Goal: Information Seeking & Learning: Learn about a topic

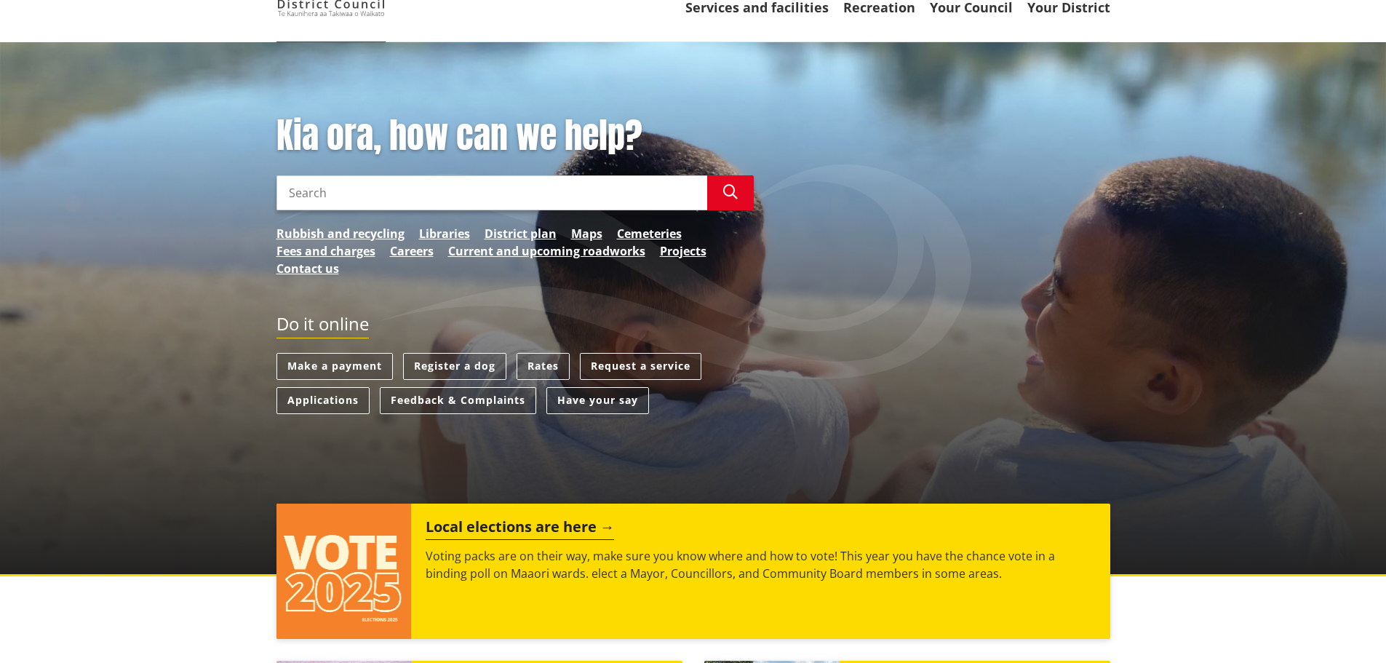
scroll to position [145, 0]
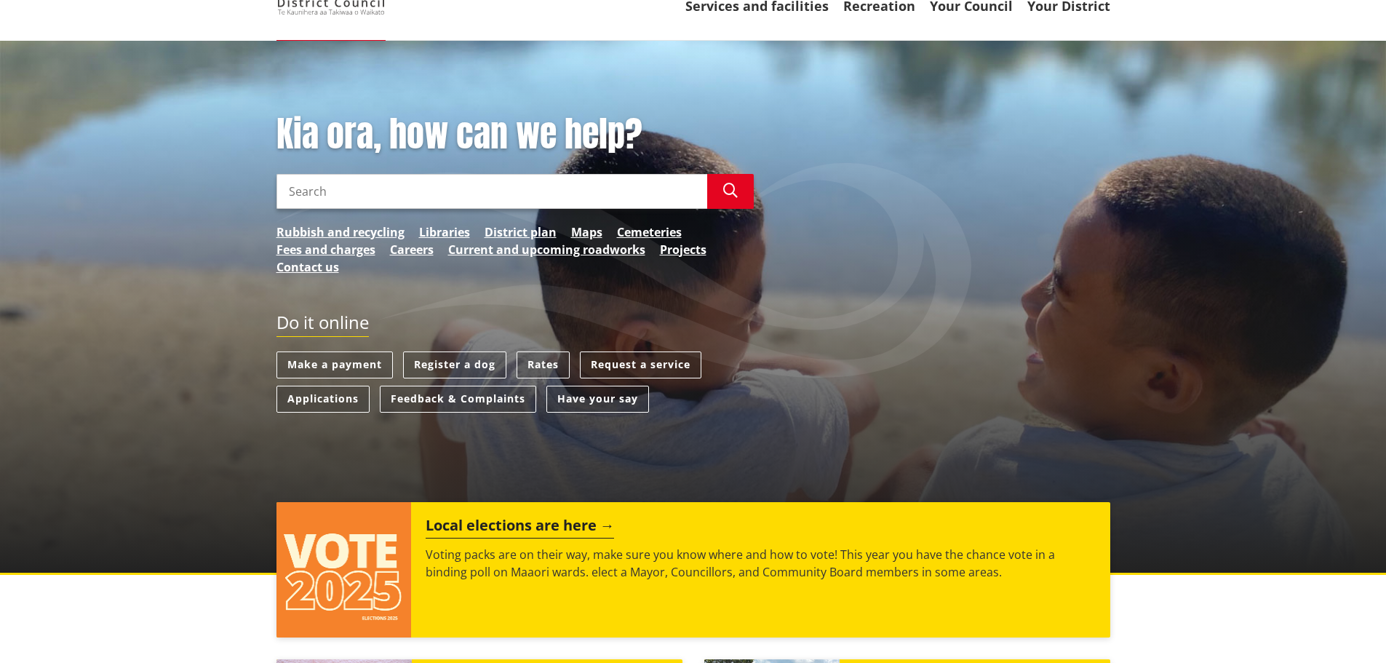
click at [331, 186] on input "Search" at bounding box center [491, 191] width 431 height 35
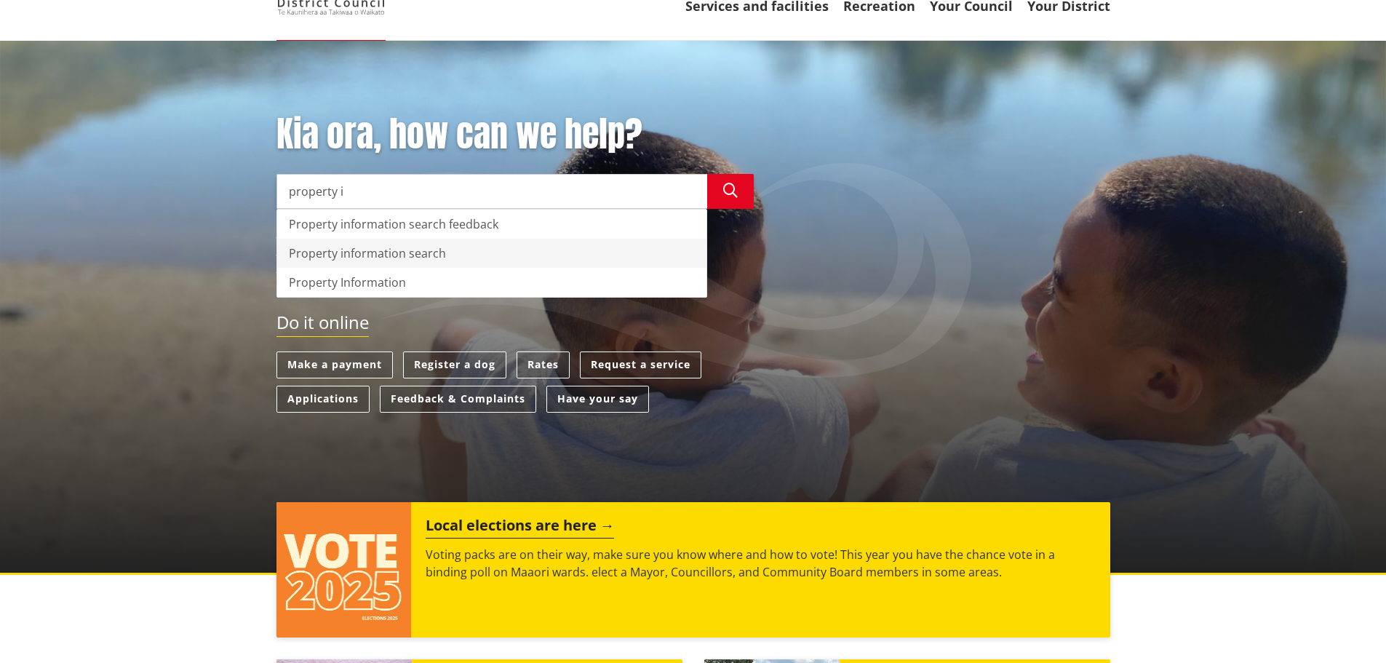
click at [351, 255] on div "Property information search" at bounding box center [491, 253] width 429 height 29
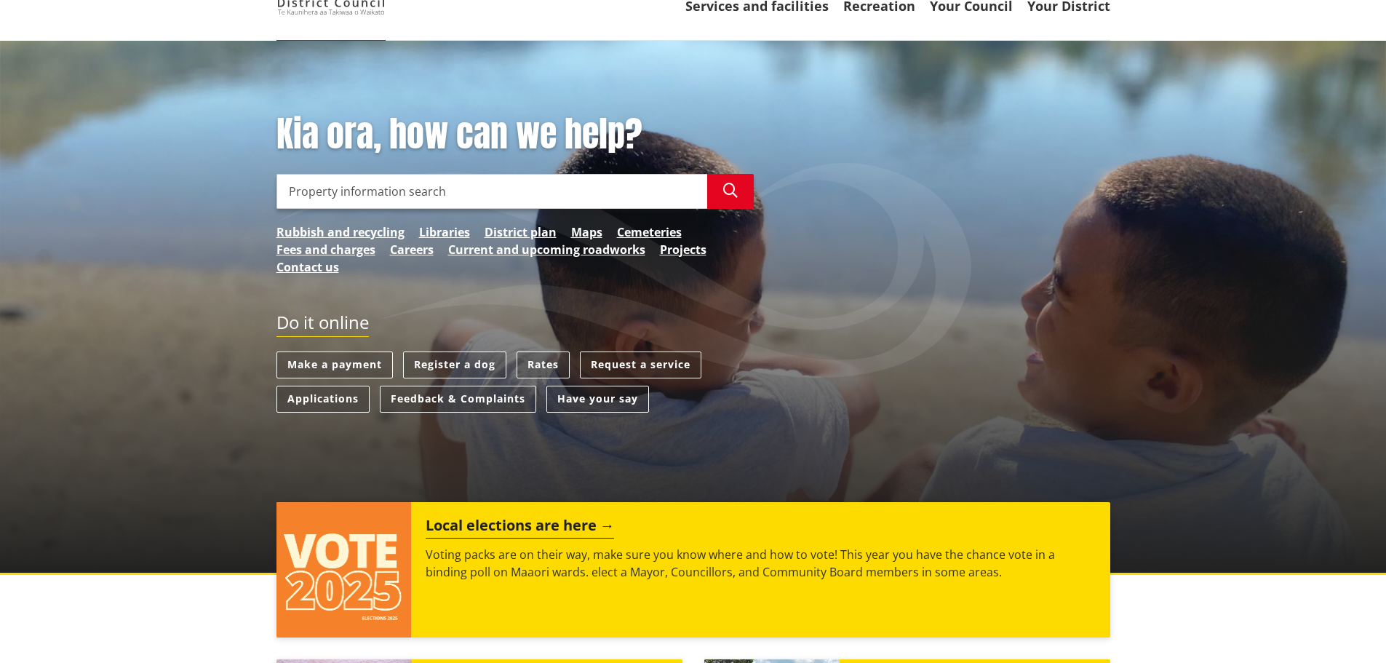
type input "Property information search"
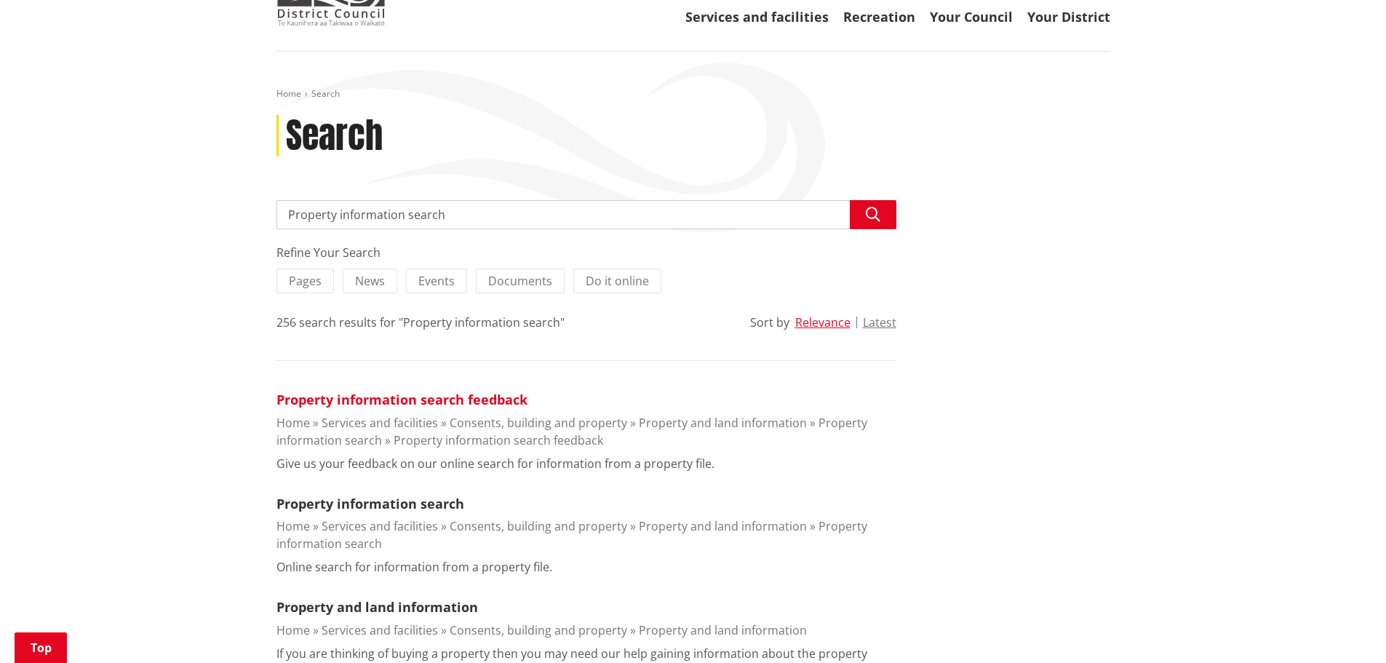
scroll to position [218, 0]
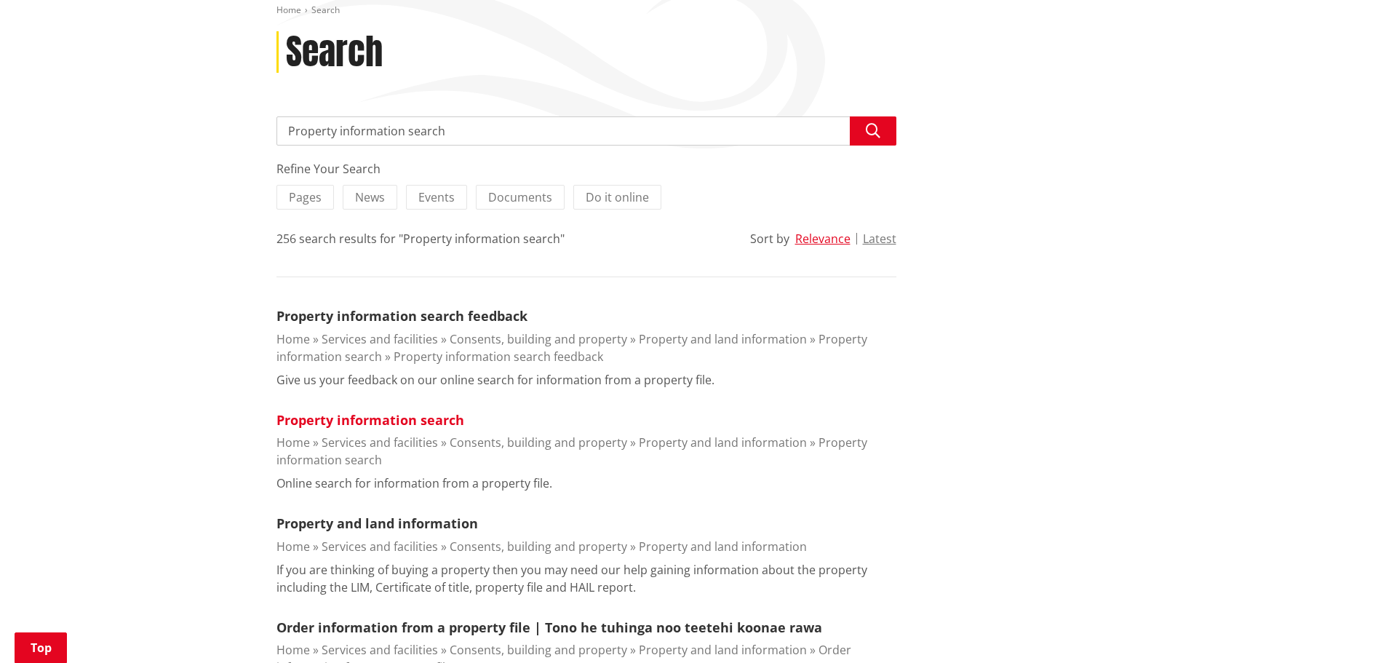
click at [380, 418] on link "Property information search" at bounding box center [370, 419] width 188 height 17
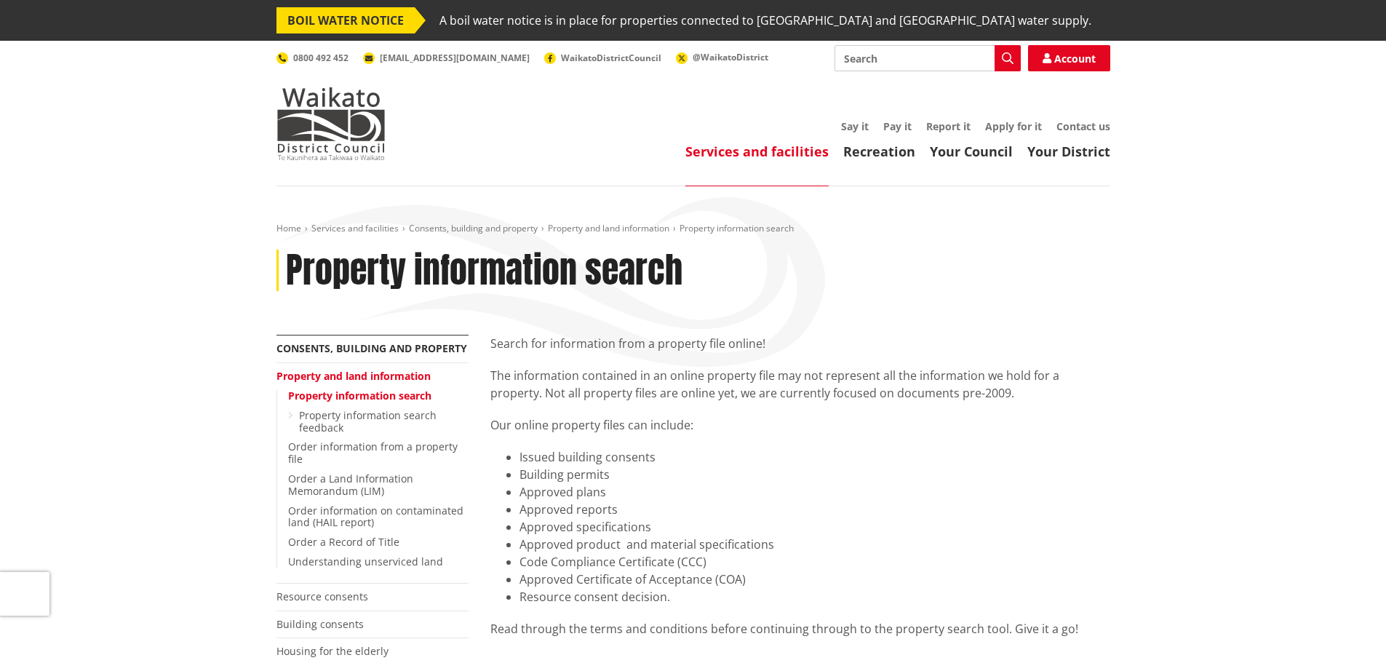
click at [346, 392] on link "Property information search" at bounding box center [359, 395] width 143 height 14
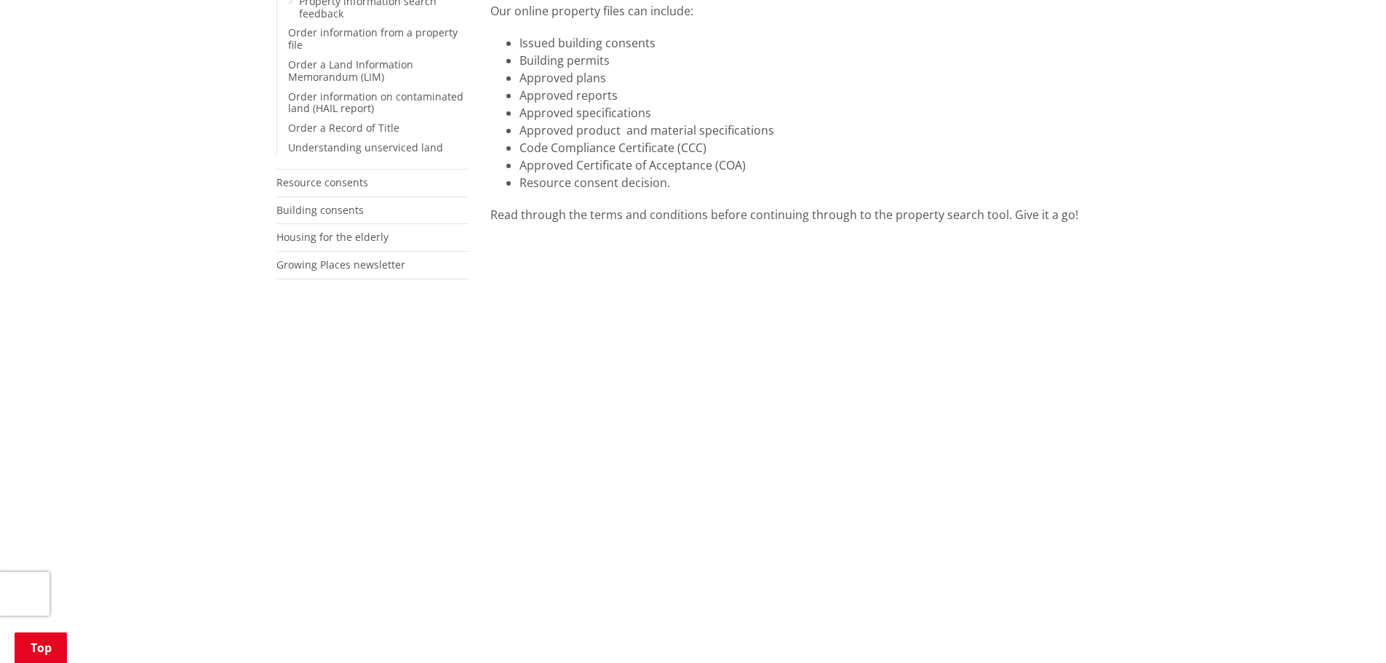
scroll to position [436, 0]
